Goal: Information Seeking & Learning: Compare options

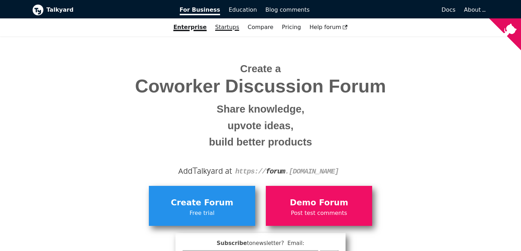
click at [222, 27] on link "Startups" at bounding box center [227, 27] width 33 height 12
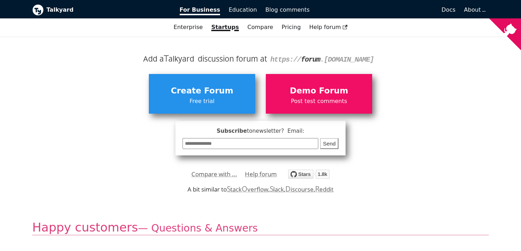
scroll to position [78, 0]
click at [505, 29] on icon "View source on GitHub" at bounding box center [505, 34] width 32 height 32
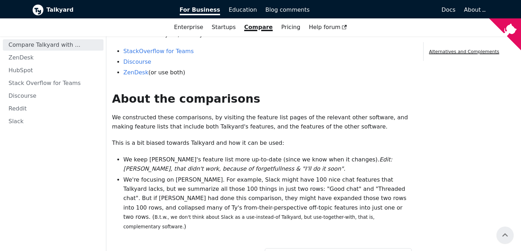
scroll to position [102, 0]
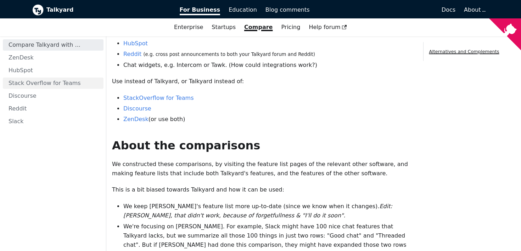
click at [27, 85] on link "Stack Overflow for Teams" at bounding box center [53, 83] width 101 height 11
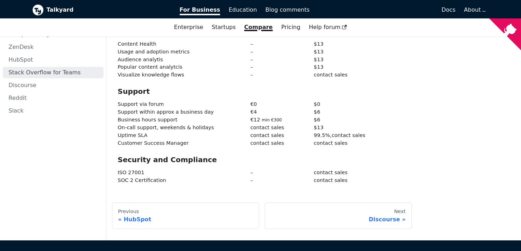
scroll to position [1142, 0]
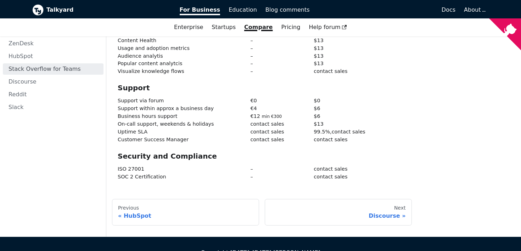
click at [33, 69] on ul "Compare Talkyard with ... ZenDesk HubSpot Stack Overflow for Teams Discourse Re…" at bounding box center [53, 69] width 101 height 88
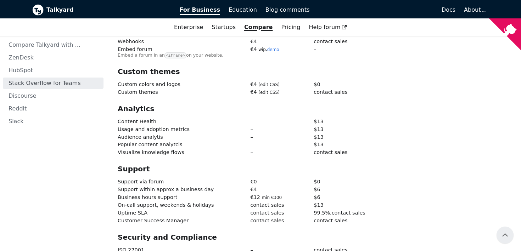
scroll to position [1032, 0]
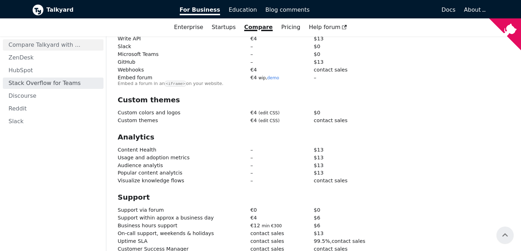
click at [32, 44] on link "Compare Talkyard with ..." at bounding box center [53, 44] width 101 height 11
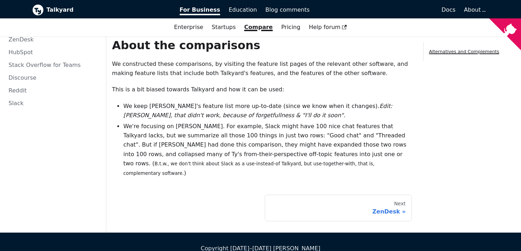
scroll to position [206, 0]
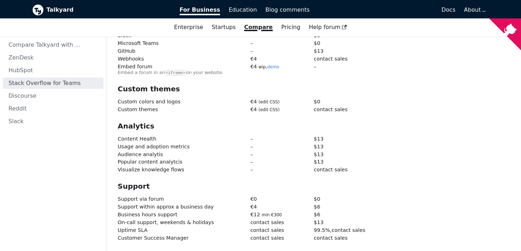
scroll to position [1069, 0]
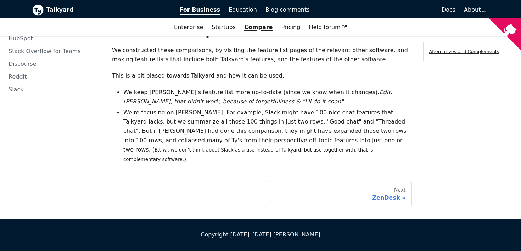
scroll to position [102, 0]
